Goal: Information Seeking & Learning: Compare options

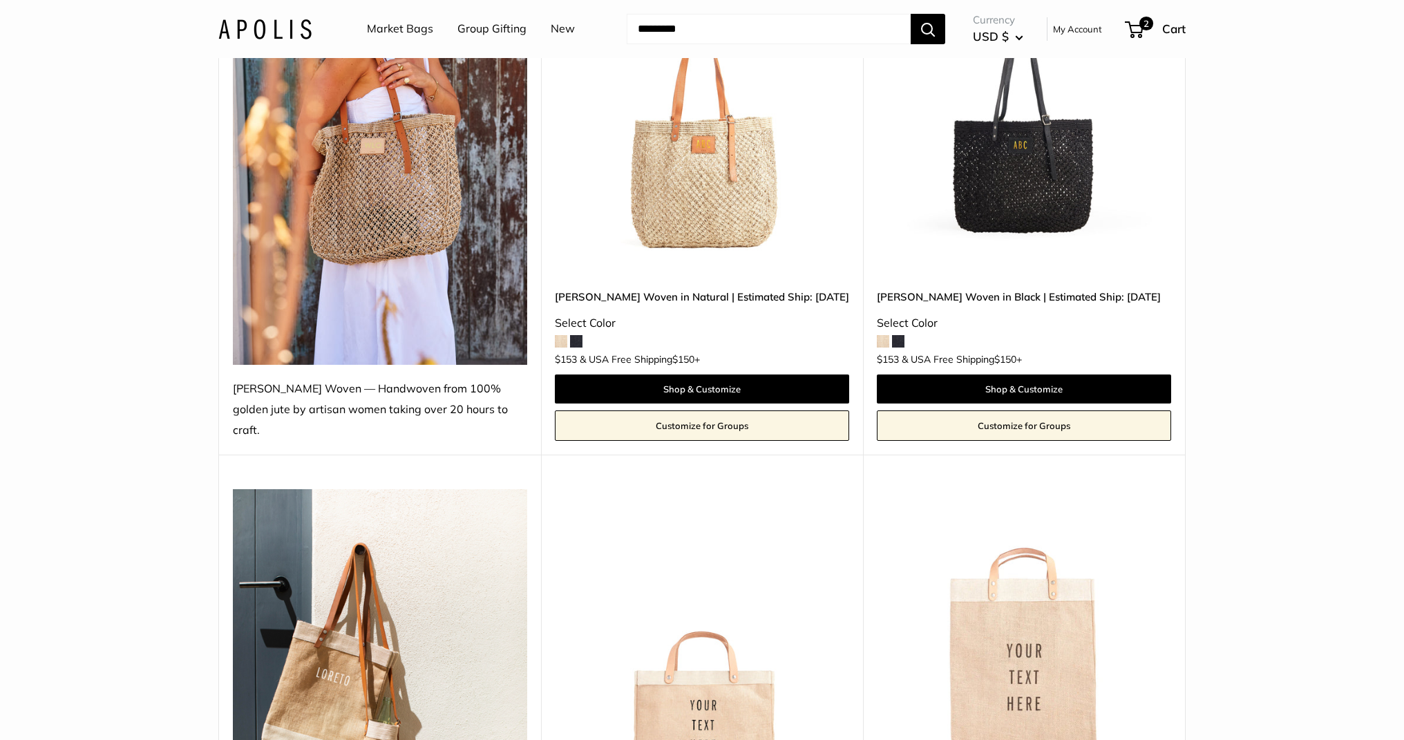
click at [287, 26] on img at bounding box center [264, 29] width 93 height 20
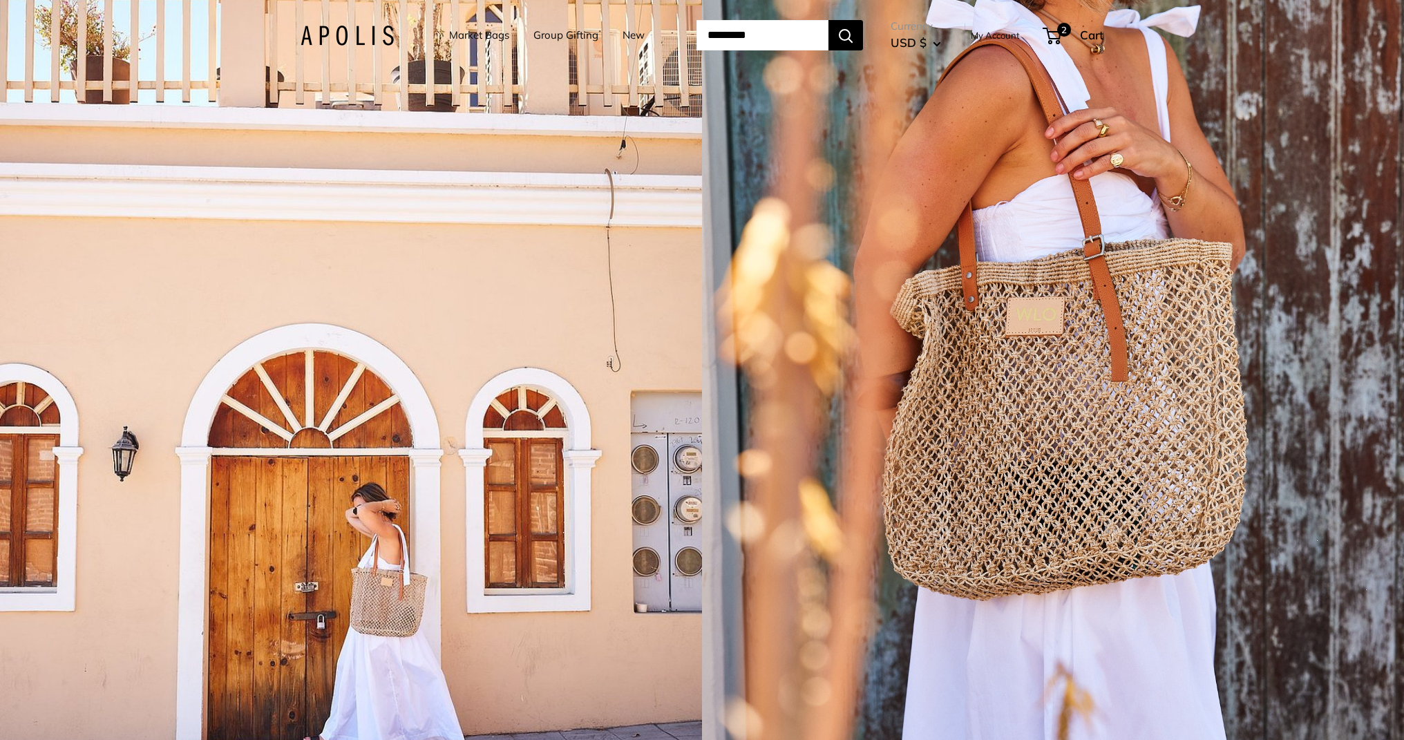
click at [464, 33] on link "Market Bags" at bounding box center [479, 35] width 60 height 19
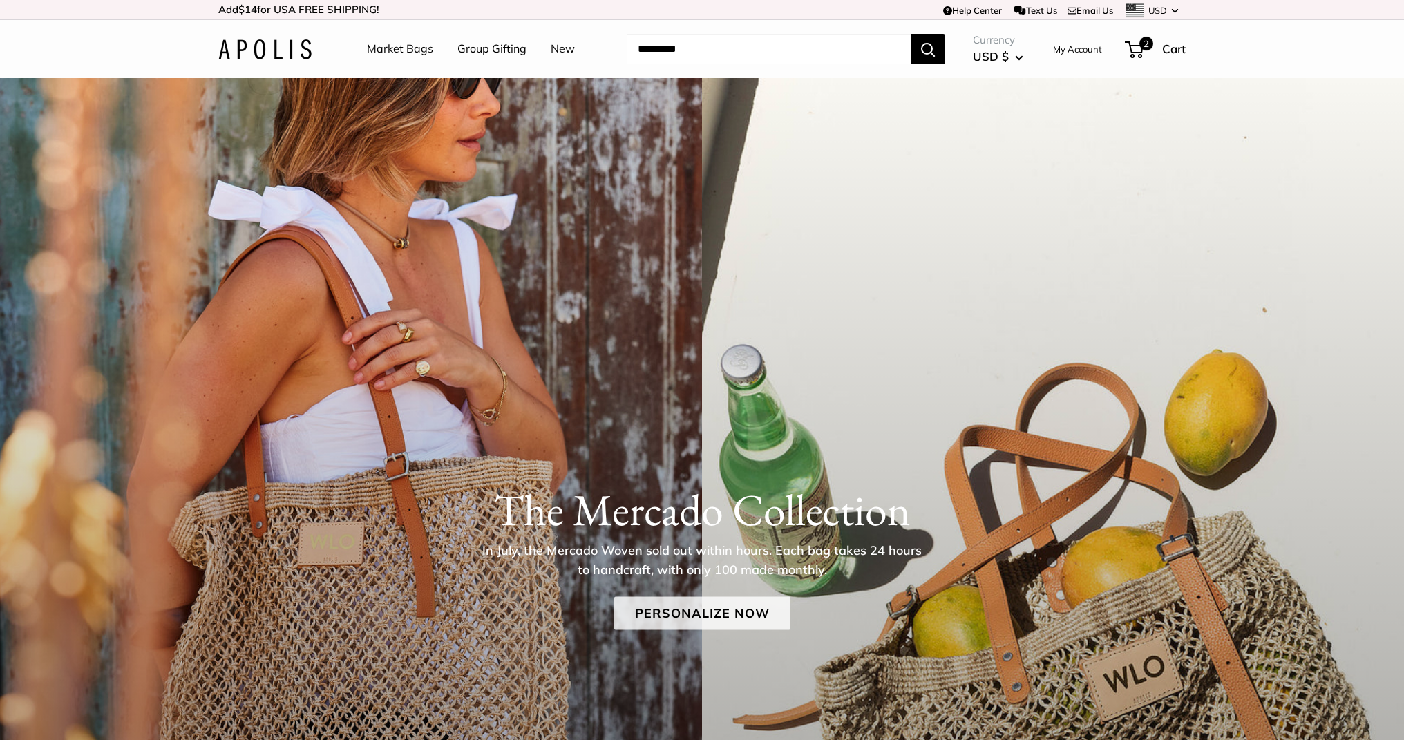
click at [666, 611] on link "Personalize Now" at bounding box center [702, 613] width 176 height 33
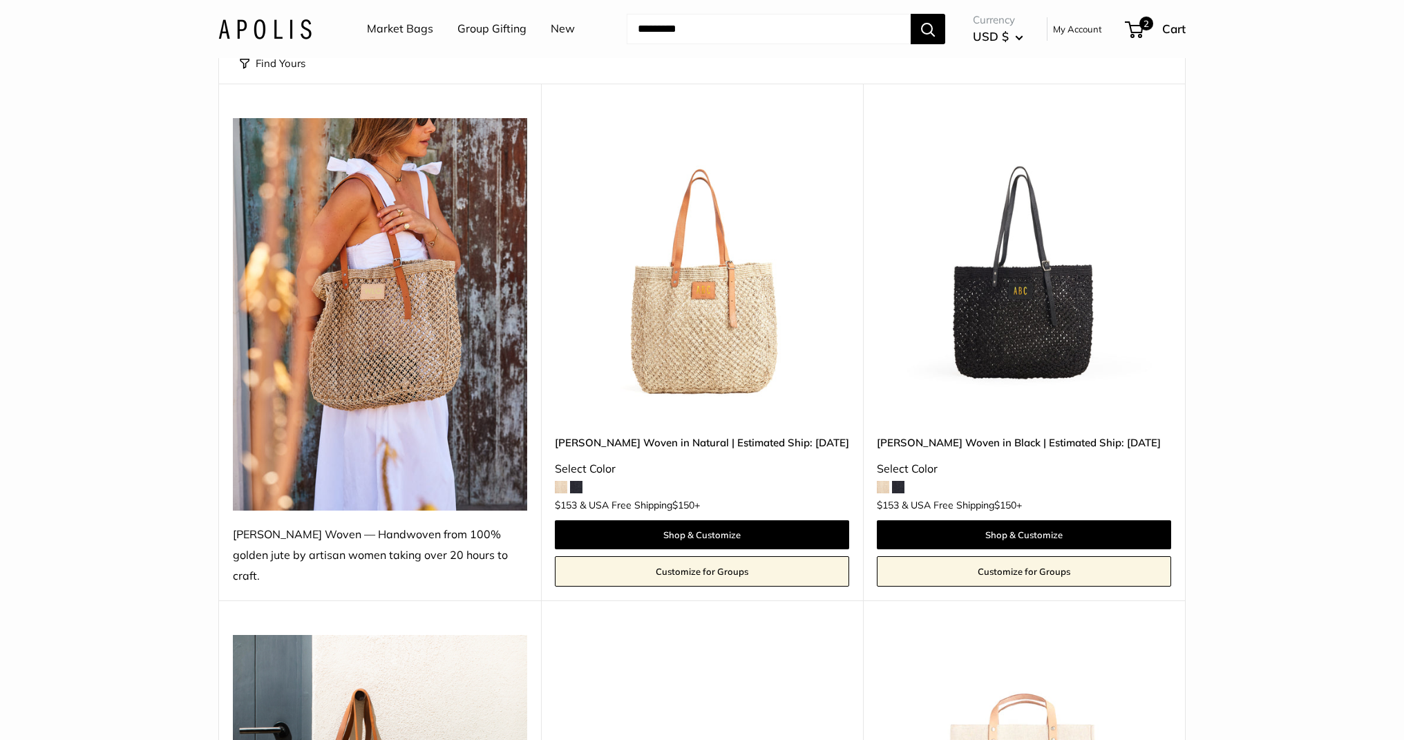
scroll to position [137, 0]
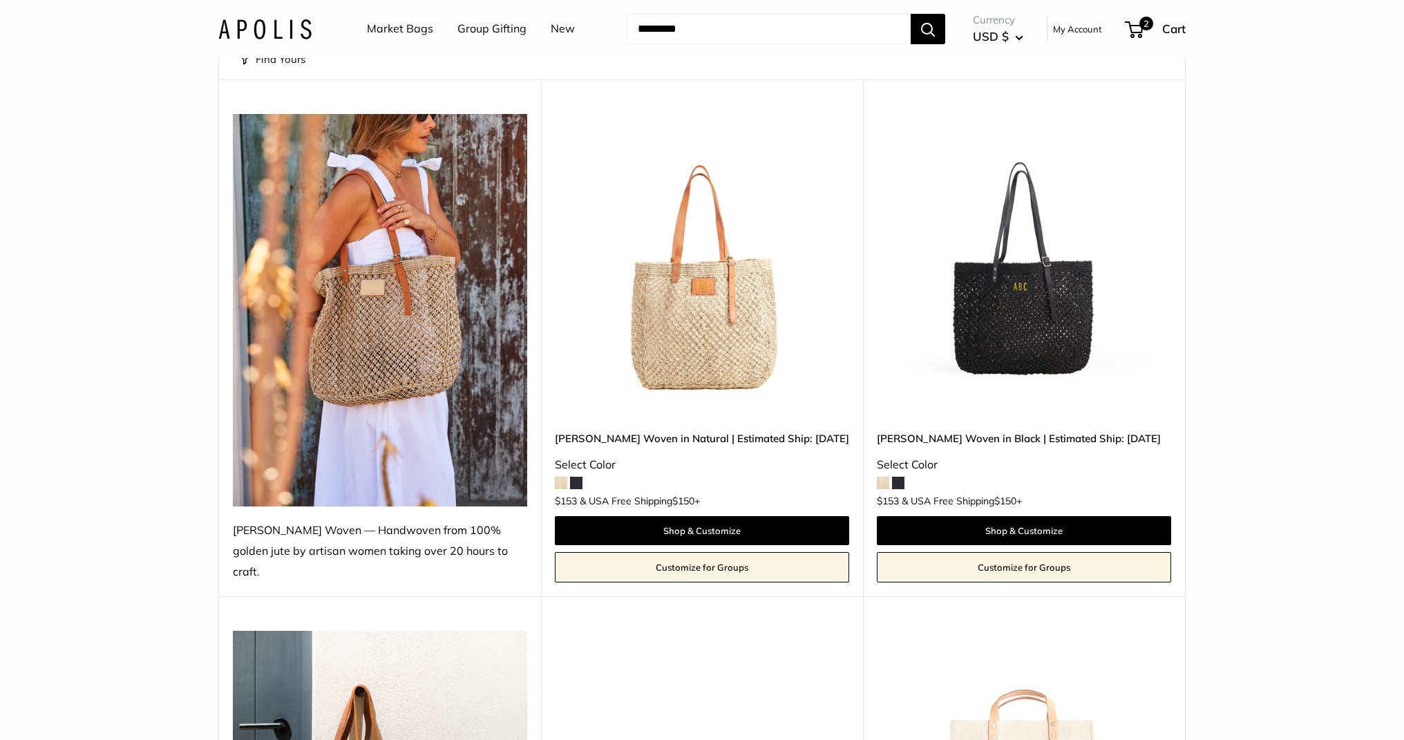
click at [0, 0] on img at bounding box center [0, 0] width 0 height 0
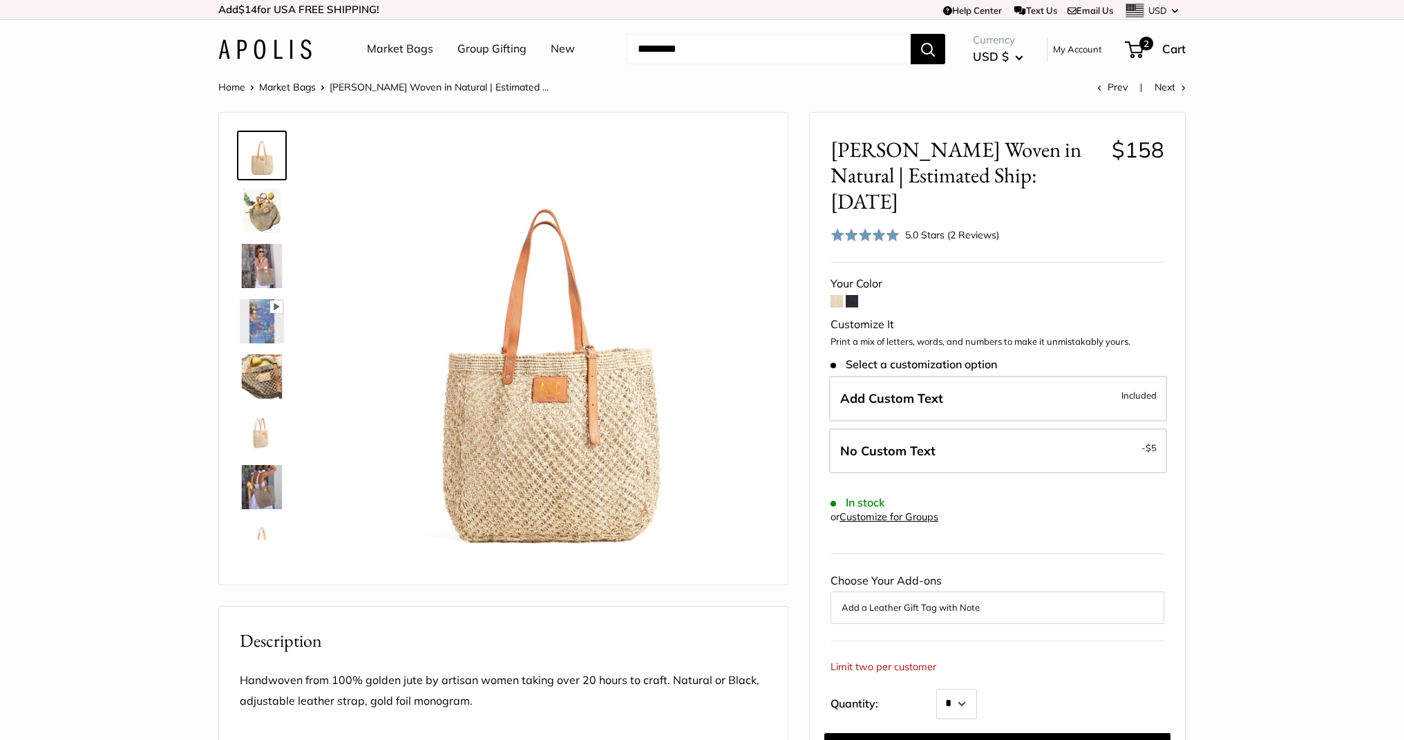
click at [938, 227] on div "5.0 Stars (2 Reviews)" at bounding box center [952, 234] width 94 height 15
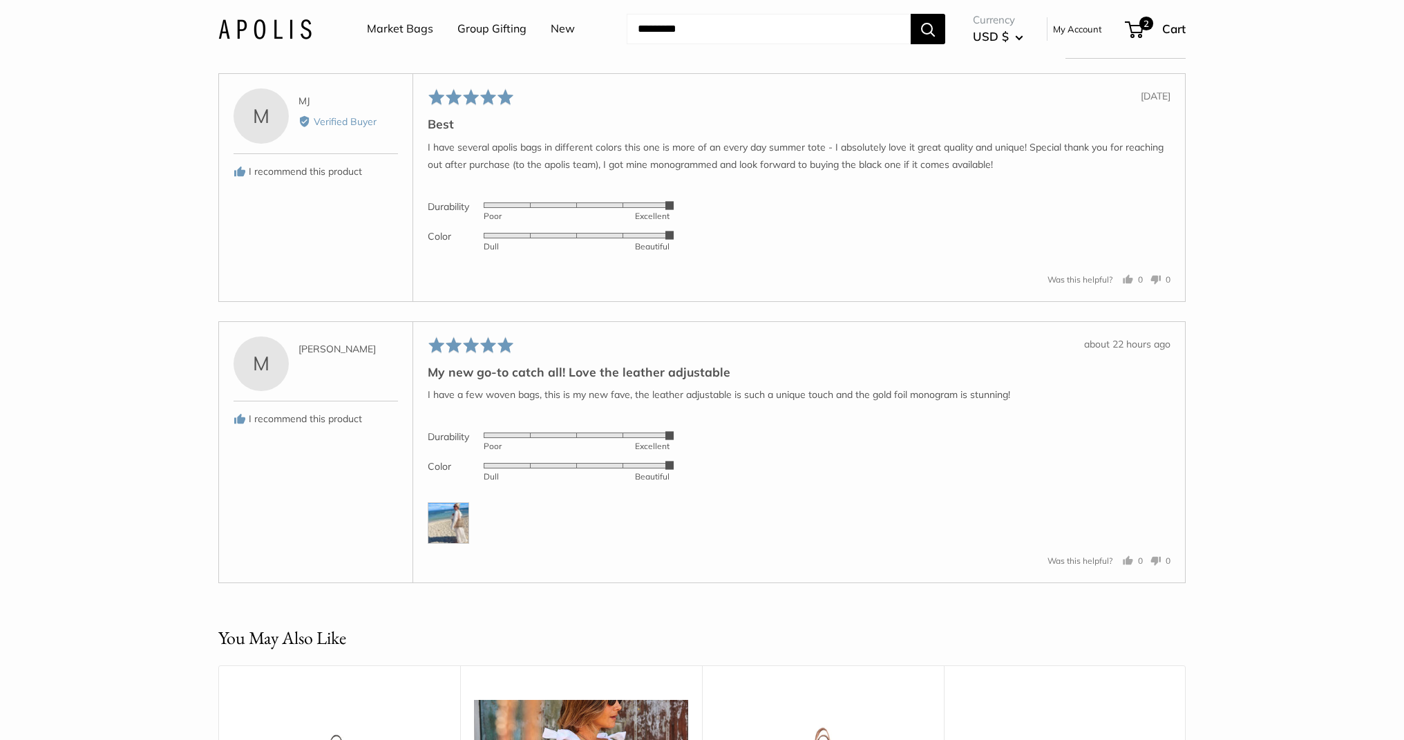
scroll to position [2575, 0]
click at [452, 542] on img at bounding box center [448, 520] width 41 height 41
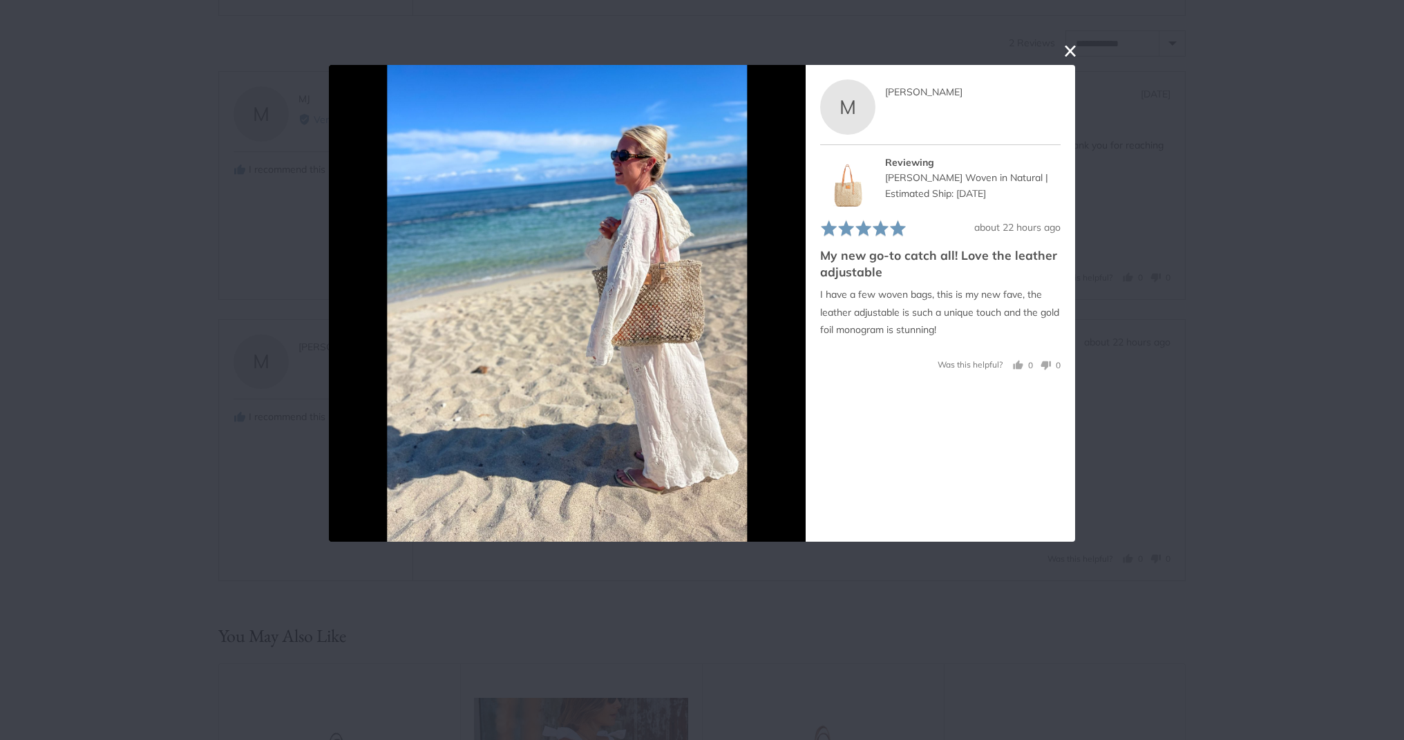
click at [1071, 43] on button "close this modal window" at bounding box center [1070, 50] width 17 height 17
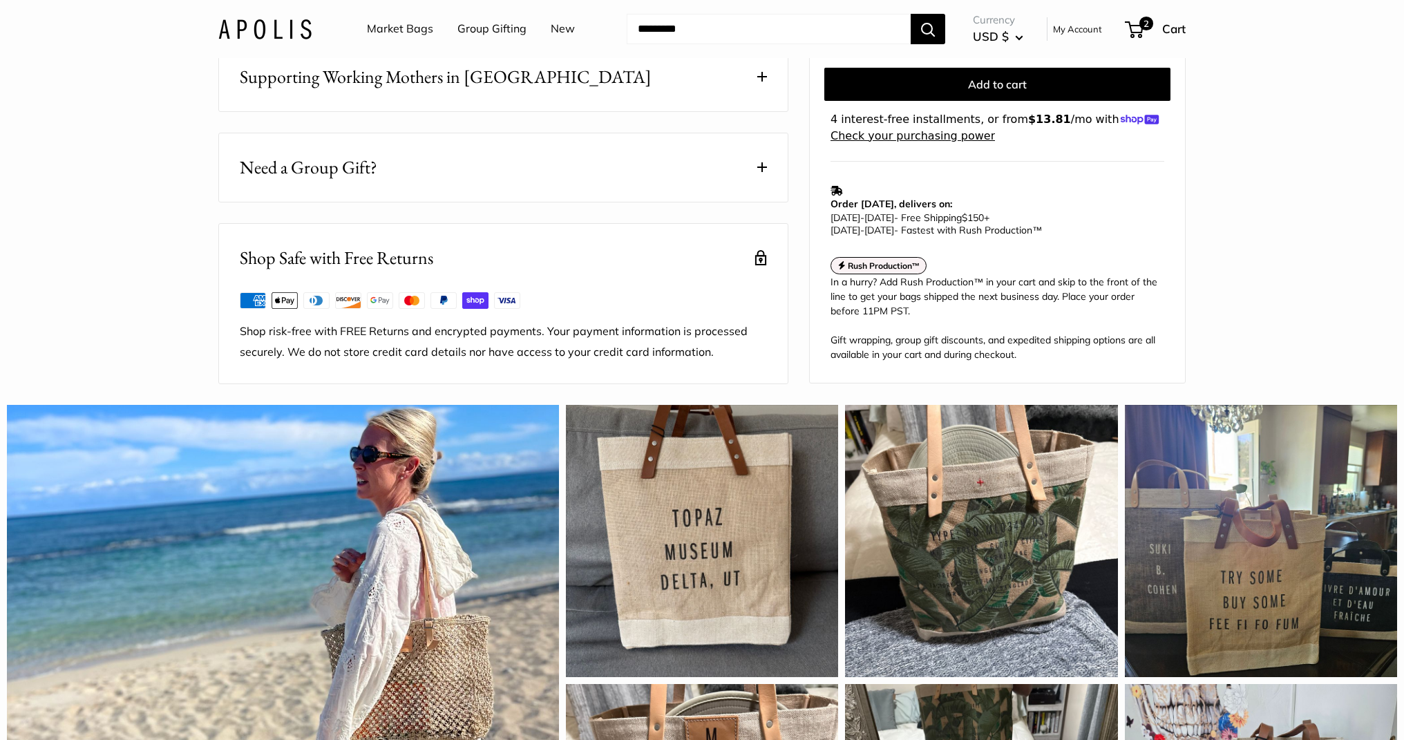
scroll to position [740, 0]
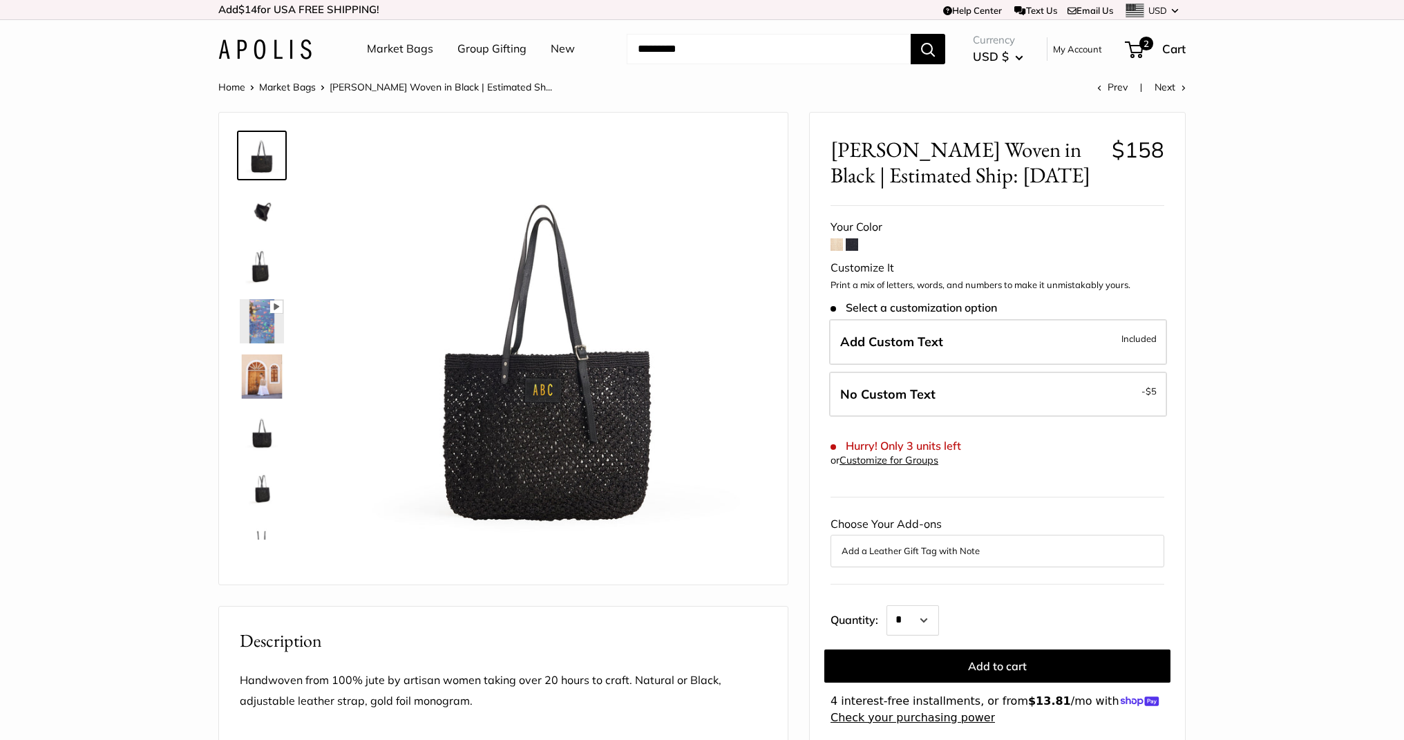
click at [376, 43] on link "Market Bags" at bounding box center [400, 49] width 66 height 21
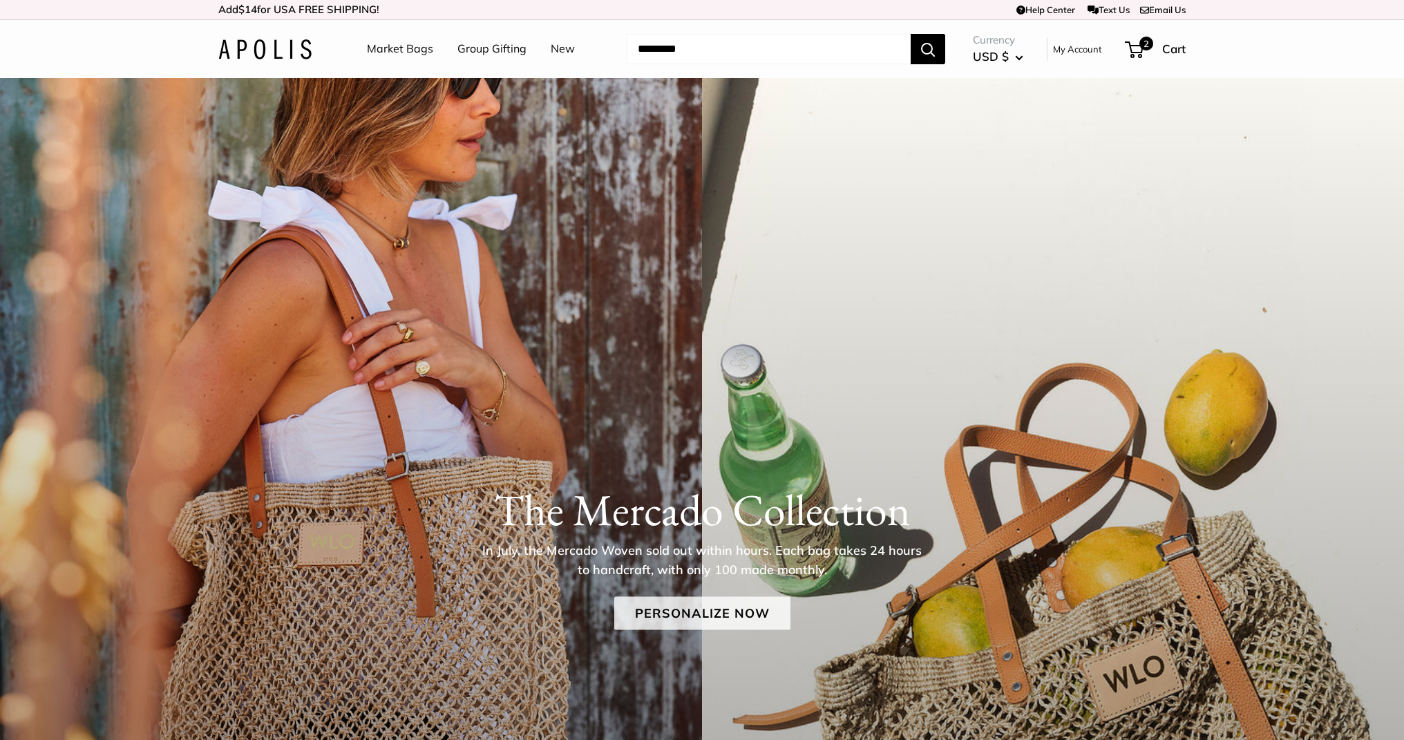
click at [729, 609] on link "Personalize Now" at bounding box center [702, 613] width 176 height 33
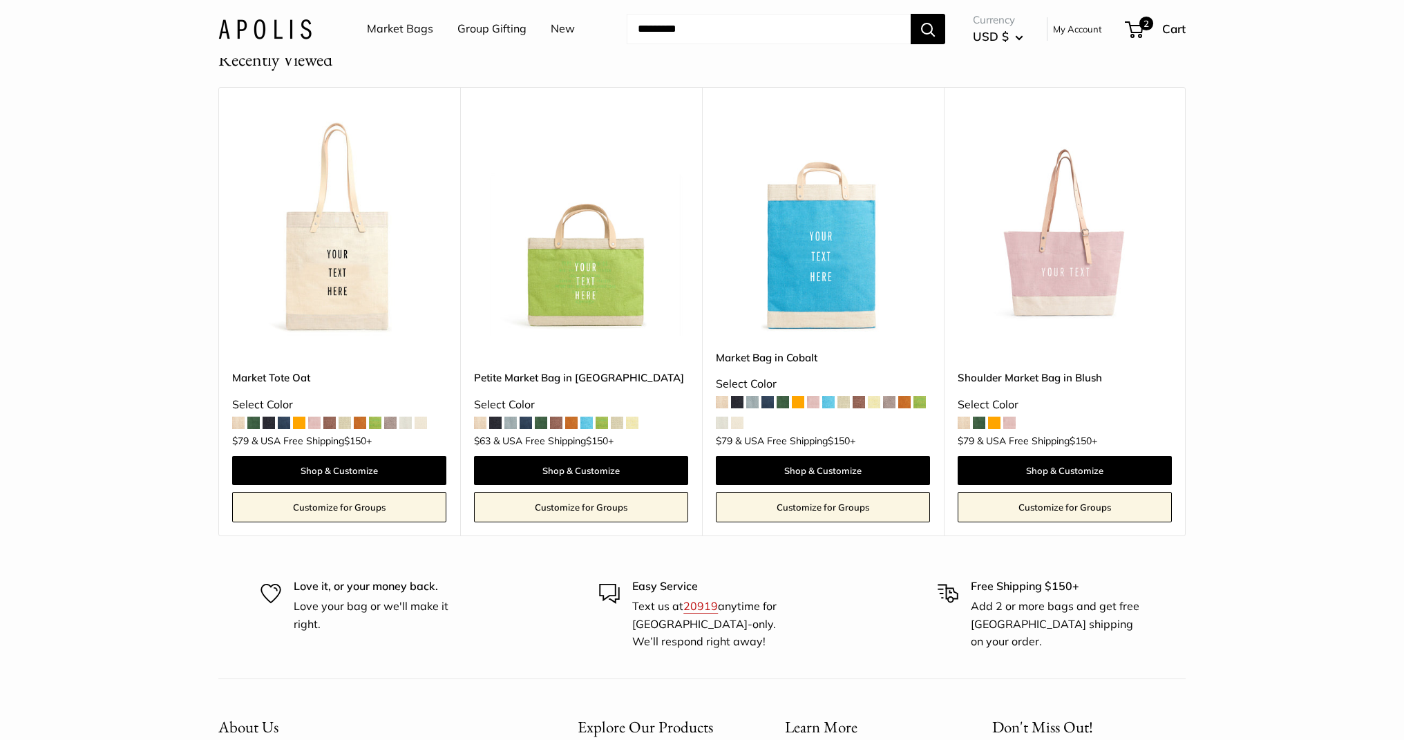
scroll to position [8143, 0]
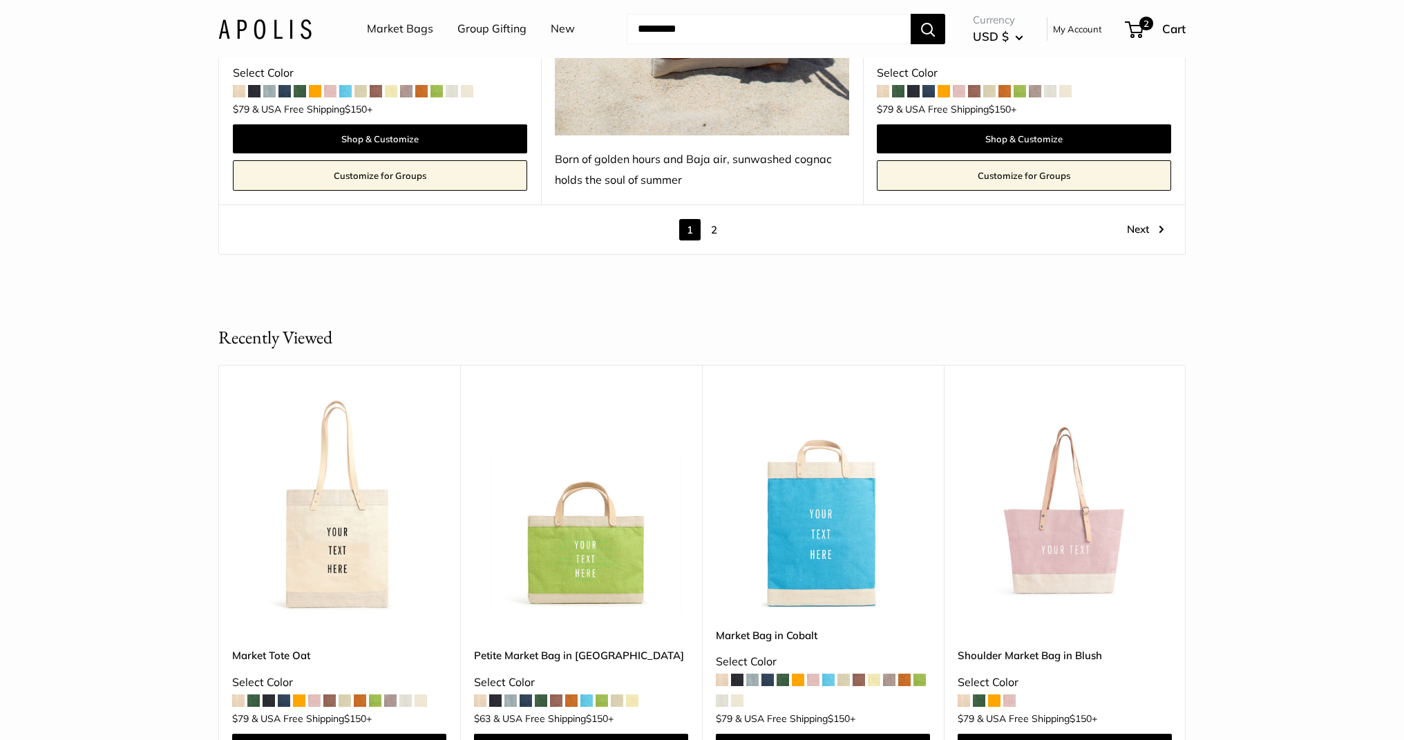
click at [711, 219] on link "2" at bounding box center [713, 229] width 21 height 21
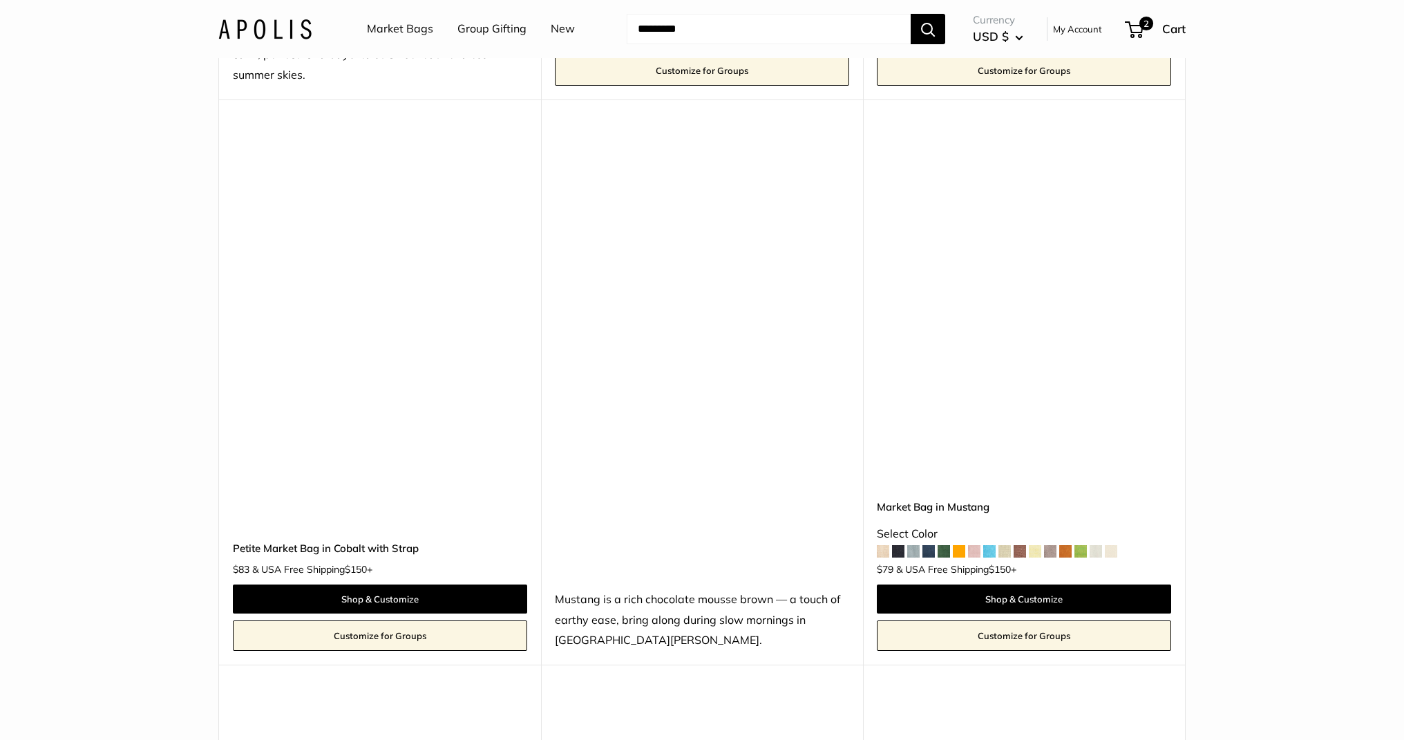
scroll to position [1685, 0]
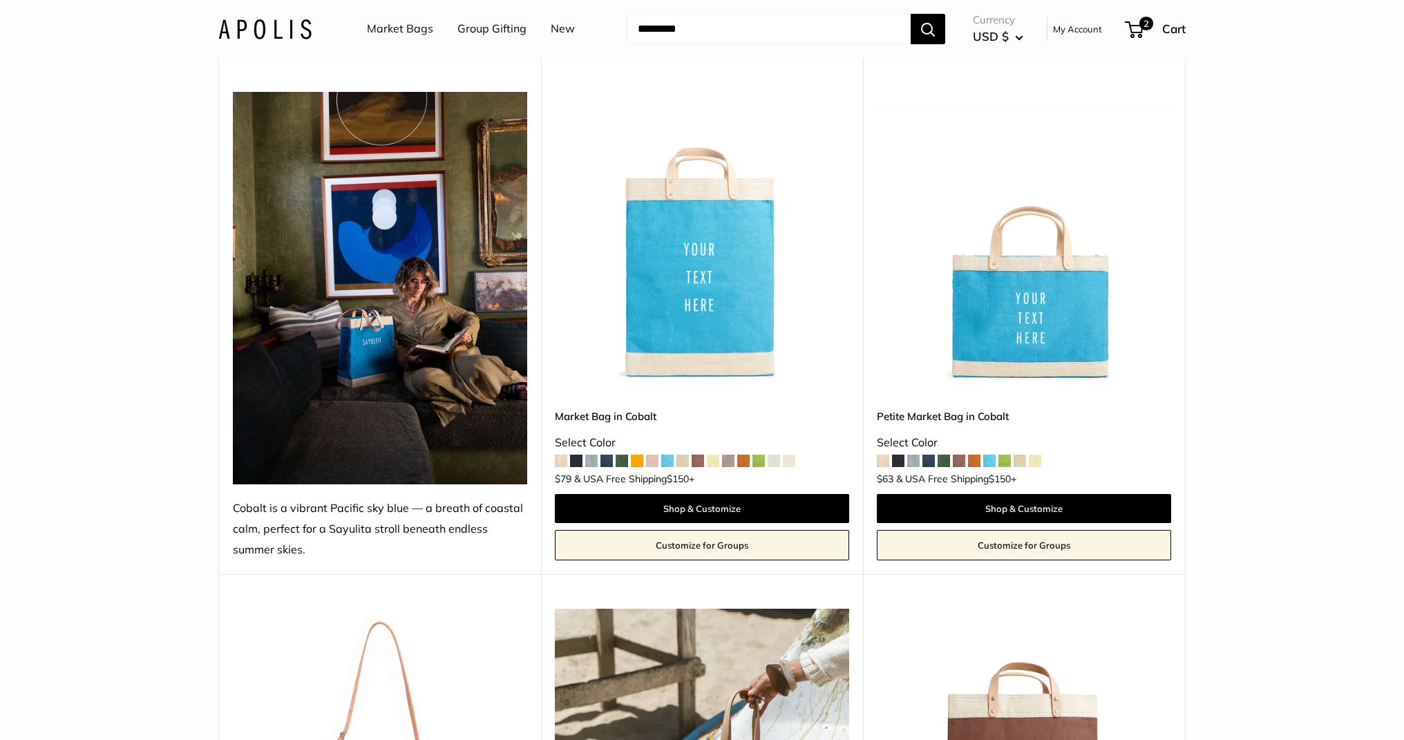
click at [0, 0] on img at bounding box center [0, 0] width 0 height 0
